Goal: Navigation & Orientation: Locate item on page

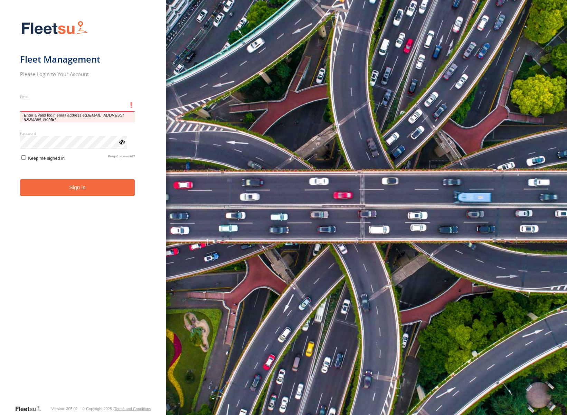
type input "**********"
click at [20, 179] on button "Sign in" at bounding box center [77, 187] width 115 height 17
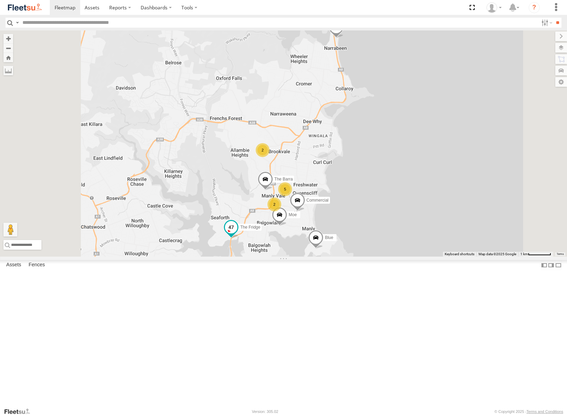
click at [238, 233] on span at bounding box center [231, 227] width 12 height 12
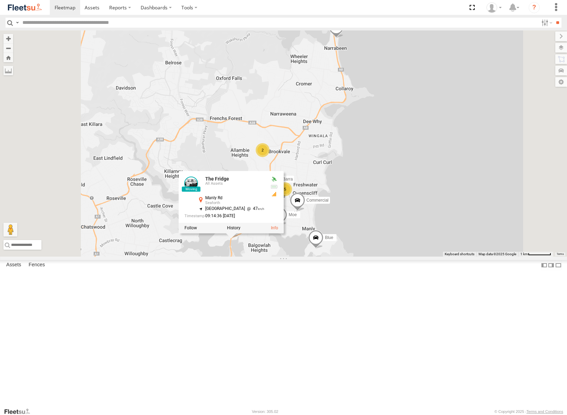
click at [426, 186] on div "5 Blue DELTA 2 2 The Fridge The Barra Commercial Moe The Fridge All Assets Manl…" at bounding box center [283, 143] width 567 height 226
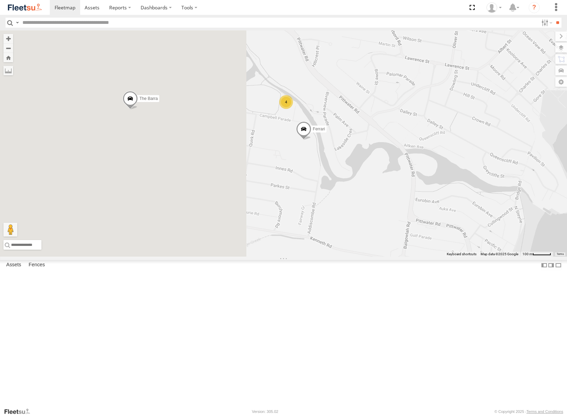
drag, startPoint x: 372, startPoint y: 261, endPoint x: 569, endPoint y: 264, distance: 196.8
click at [567, 264] on html at bounding box center [283, 207] width 567 height 415
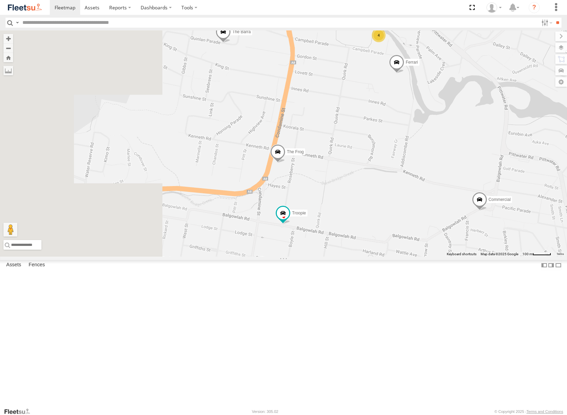
drag, startPoint x: 226, startPoint y: 284, endPoint x: 312, endPoint y: 217, distance: 109.1
click at [312, 217] on div "Blue DELTA The Fridge The Barra Commercial Moe 4 Ferrari Troopie The Frog" at bounding box center [283, 143] width 567 height 226
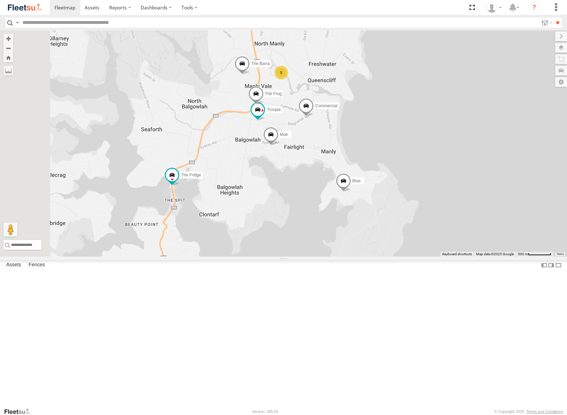
drag, startPoint x: 257, startPoint y: 305, endPoint x: 297, endPoint y: 195, distance: 117.1
click at [297, 195] on div "Blue DELTA The Fridge The Barra Commercial Moe 5 Troopie Bin Diesel The Frog Bi…" at bounding box center [283, 143] width 567 height 226
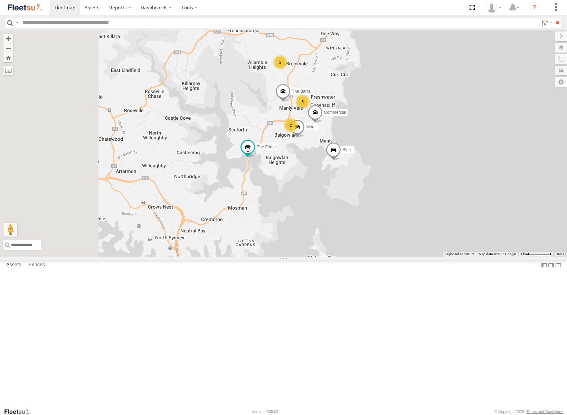
drag, startPoint x: 270, startPoint y: 316, endPoint x: 335, endPoint y: 275, distance: 76.9
click at [335, 257] on div "Blue DELTA The Fridge The Barra Commercial Moe 5 2 2" at bounding box center [283, 143] width 567 height 226
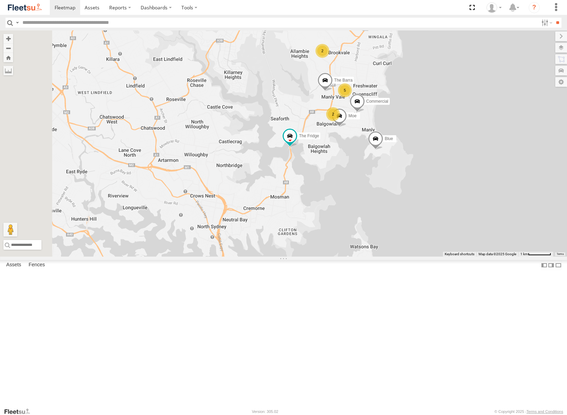
drag, startPoint x: 358, startPoint y: 355, endPoint x: 419, endPoint y: 249, distance: 122.5
click at [419, 249] on div "5 Blue DELTA 2 2 The Fridge The Barra Commercial Moe" at bounding box center [283, 143] width 567 height 226
click at [333, 91] on span at bounding box center [325, 82] width 15 height 19
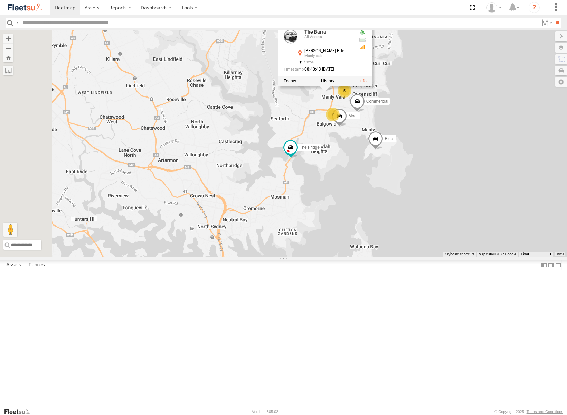
click at [433, 257] on div "5 Blue DELTA 2 2 The Fridge The Barra Commercial Moe The Barra All Assets [PERS…" at bounding box center [283, 143] width 567 height 226
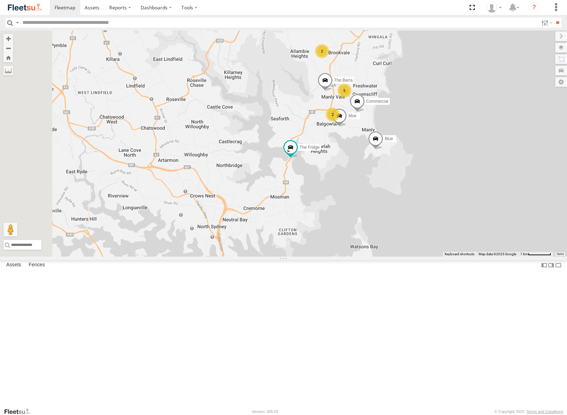
click at [333, 91] on span at bounding box center [325, 82] width 15 height 19
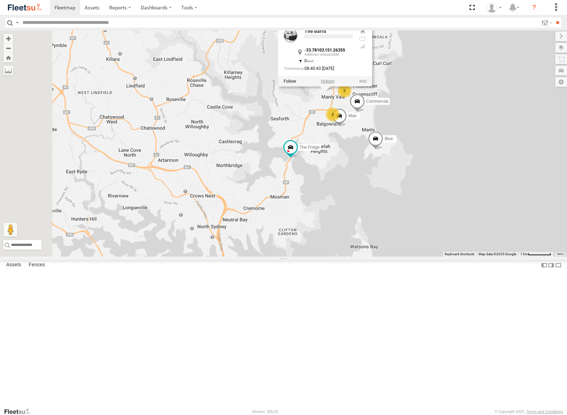
click at [335, 83] on label at bounding box center [327, 80] width 13 height 5
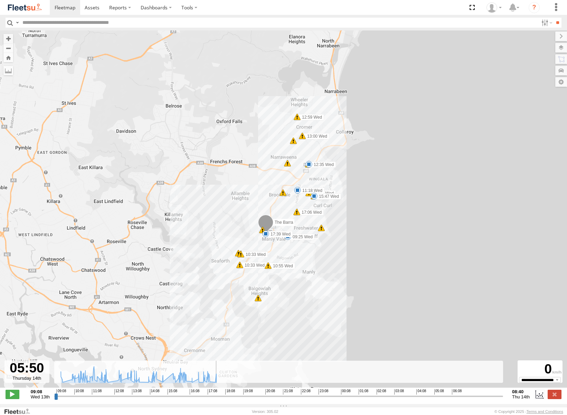
drag, startPoint x: 55, startPoint y: 398, endPoint x: 447, endPoint y: 400, distance: 392.1
type input "**********"
click at [447, 399] on input "range" at bounding box center [278, 396] width 449 height 7
click at [17, 5] on img at bounding box center [25, 7] width 36 height 9
